Goal: Check status: Check status

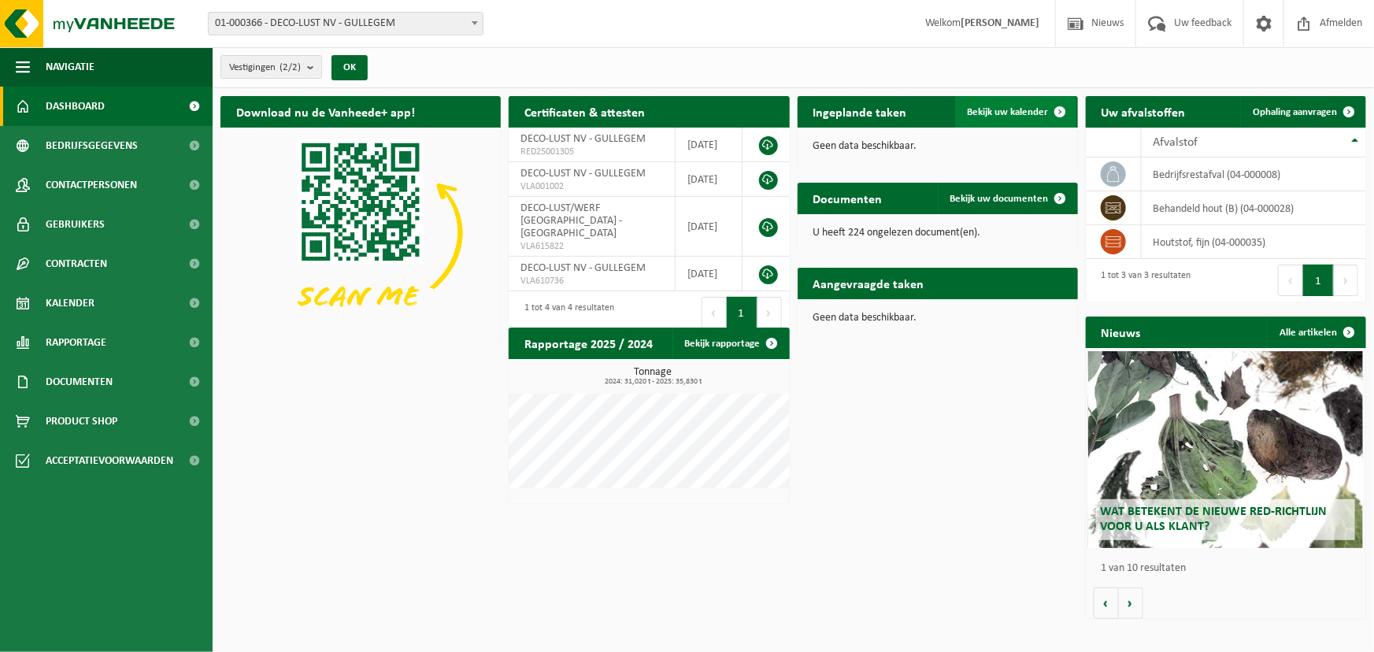
click at [987, 107] on span "Bekijk uw kalender" at bounding box center [1007, 112] width 81 height 10
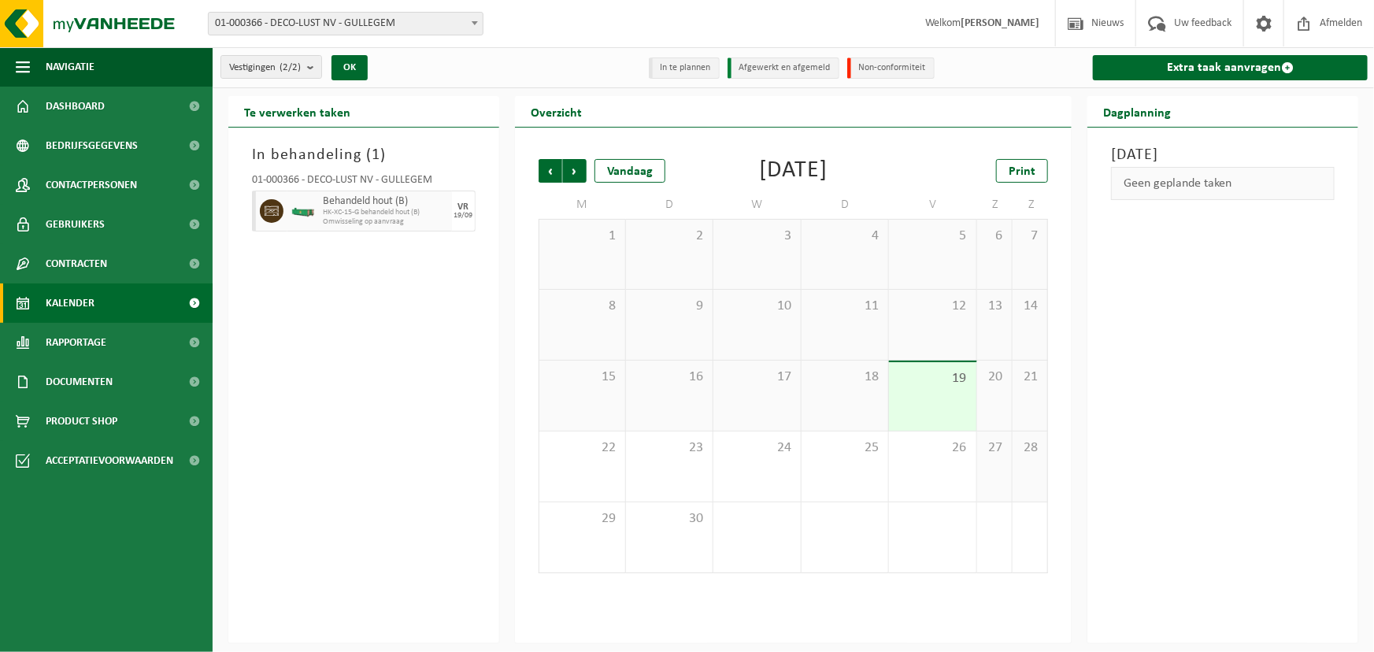
click at [465, 216] on div "19/09" at bounding box center [462, 216] width 19 height 8
click at [275, 202] on span at bounding box center [272, 211] width 24 height 24
click at [94, 105] on span "Dashboard" at bounding box center [75, 106] width 59 height 39
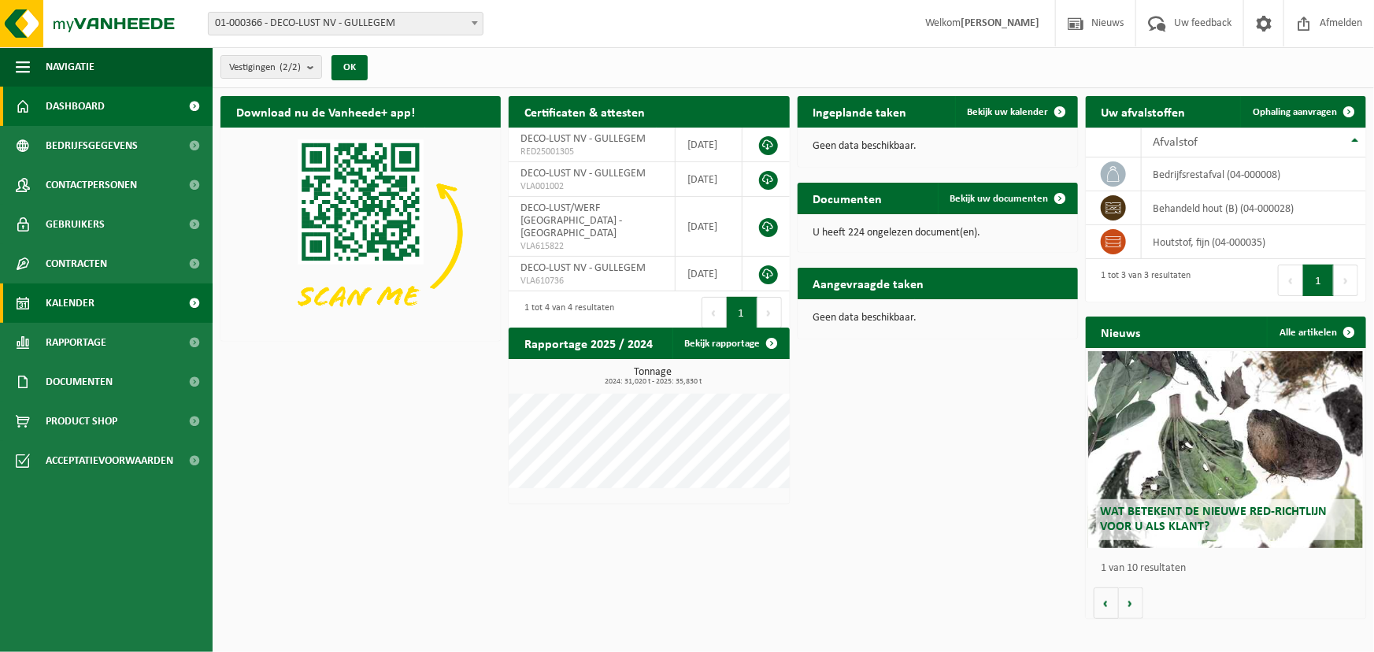
click at [71, 308] on span "Kalender" at bounding box center [70, 302] width 49 height 39
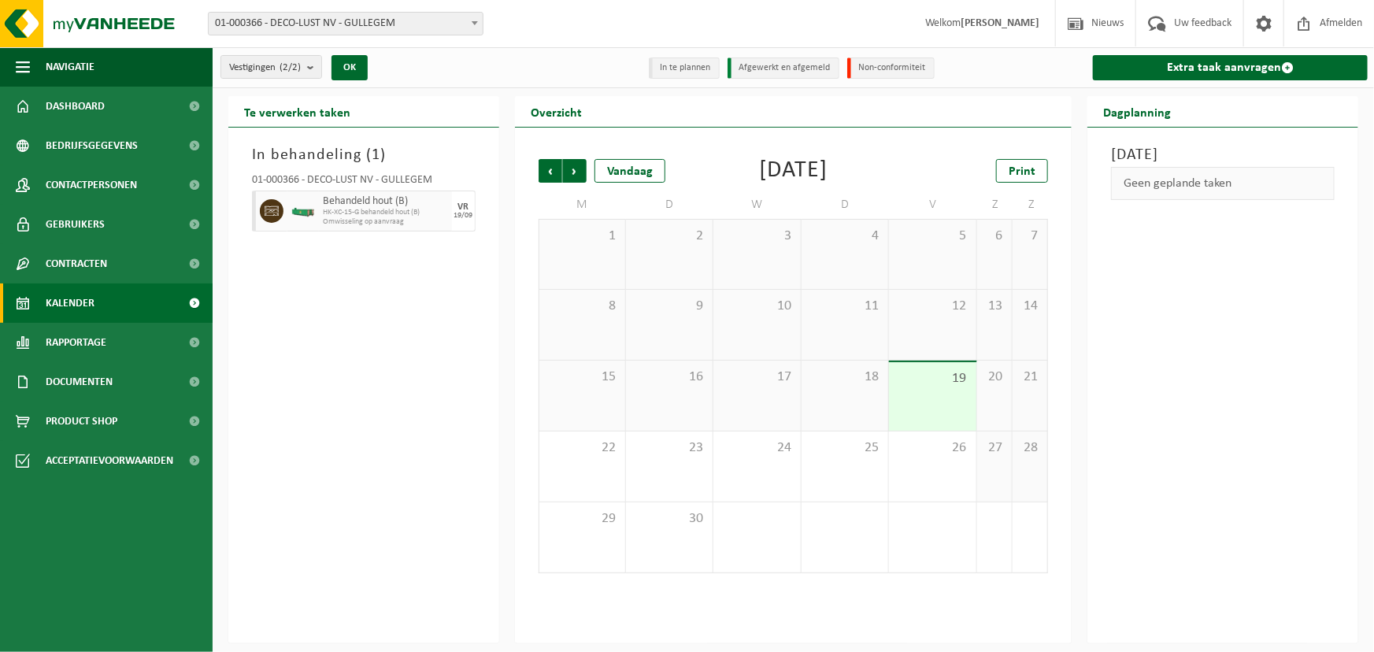
click at [381, 216] on span "HK-XC-15-G behandeld hout (B)" at bounding box center [385, 212] width 125 height 9
click at [310, 157] on h3 "In behandeling ( 1 )" at bounding box center [364, 155] width 224 height 24
click at [271, 205] on icon at bounding box center [271, 211] width 14 height 14
